Goal: Check status

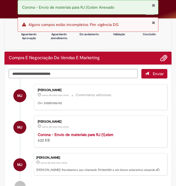
click at [152, 7] on button "Fechar Notificação" at bounding box center [153, 5] width 4 height 4
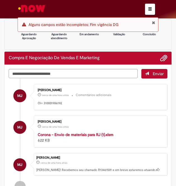
click at [155, 21] on div "Erro Alguns campos estão incompletos: Fim vigência DG" at bounding box center [88, 24] width 140 height 14
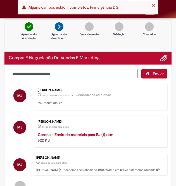
click at [154, 21] on div "Aguardando Aprovação Aguardando atendimento Em andamento Validação Concluído" at bounding box center [87, 34] width 167 height 31
click at [154, 5] on button "Fechar Notificação" at bounding box center [153, 5] width 4 height 4
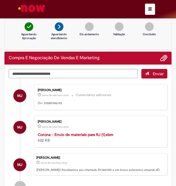
click at [147, 9] on div "Erro Alguns campos estão incompletos: Fim vigência DG" at bounding box center [88, 7] width 140 height 14
click at [145, 10] on button "button" at bounding box center [150, 9] width 10 height 11
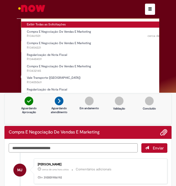
click at [86, 24] on link "Exibir Todas as Solicitações" at bounding box center [103, 24] width 165 height 6
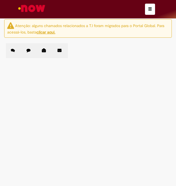
scroll to position [7, 0]
click at [0, 0] on span "Encontro special partners" at bounding box center [0, 0] width 0 height 0
